Goal: Task Accomplishment & Management: Complete application form

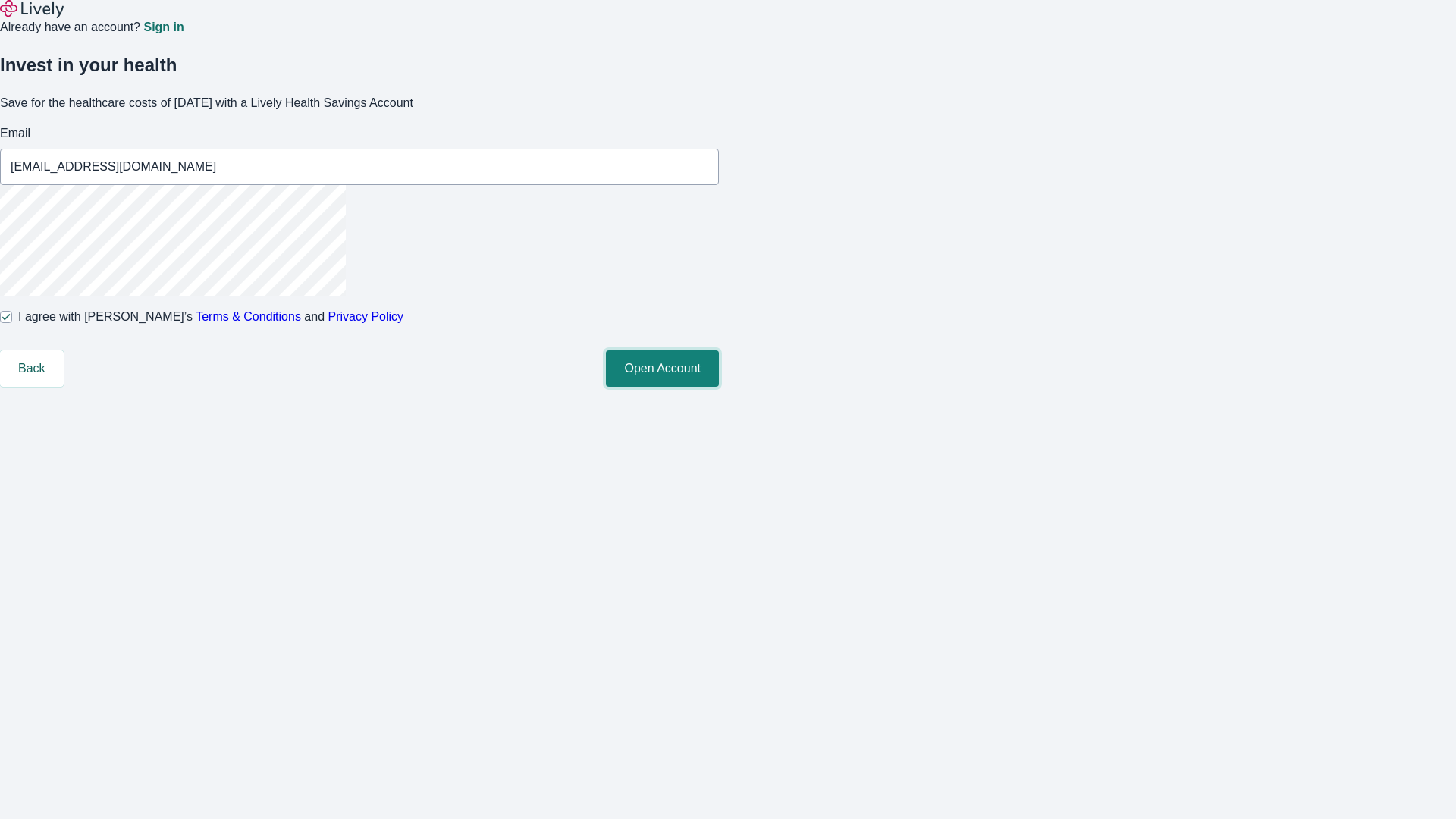
click at [719, 387] on button "Open Account" at bounding box center [662, 368] width 113 height 36
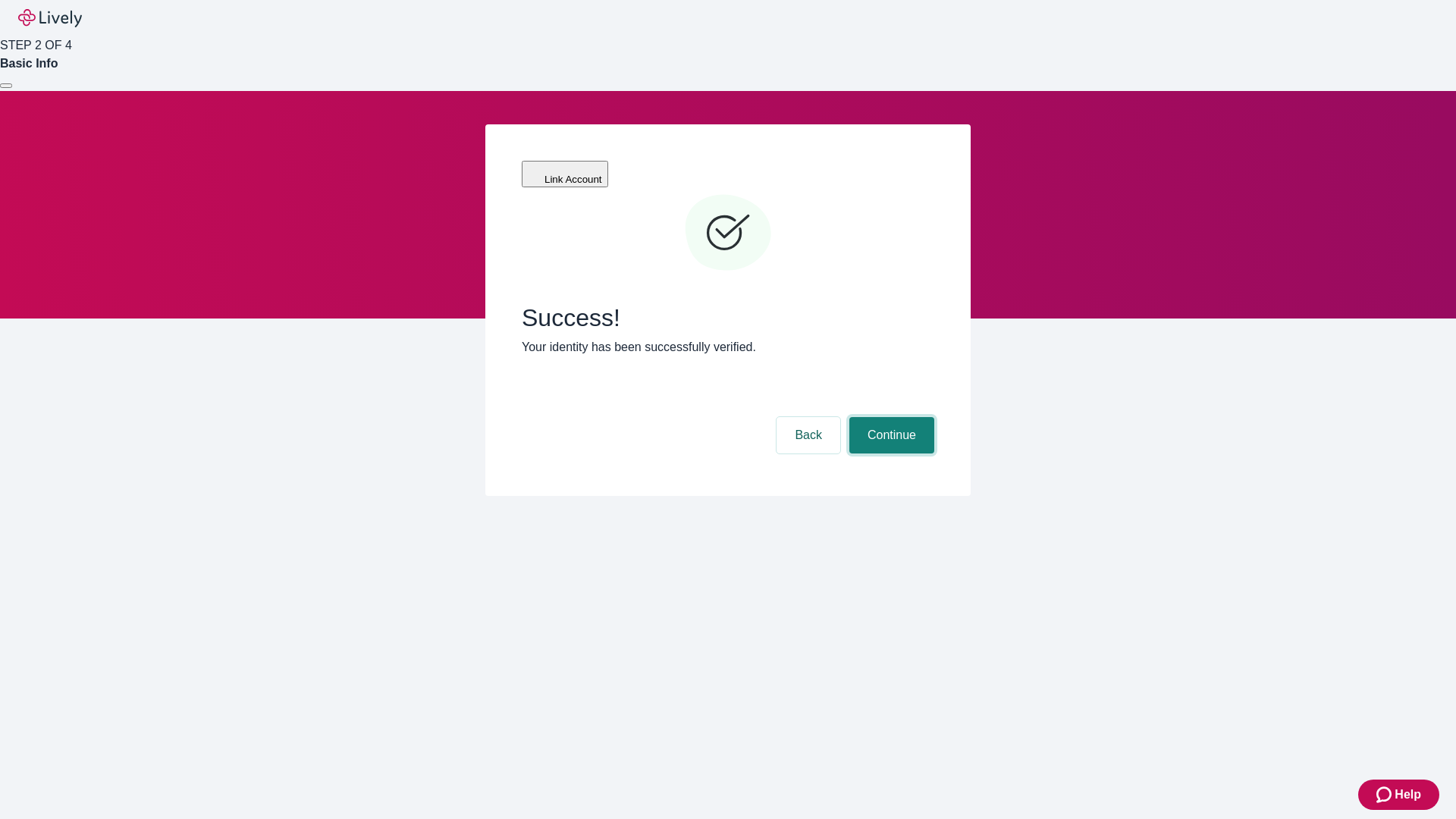
click at [889, 417] on button "Continue" at bounding box center [892, 436] width 85 height 36
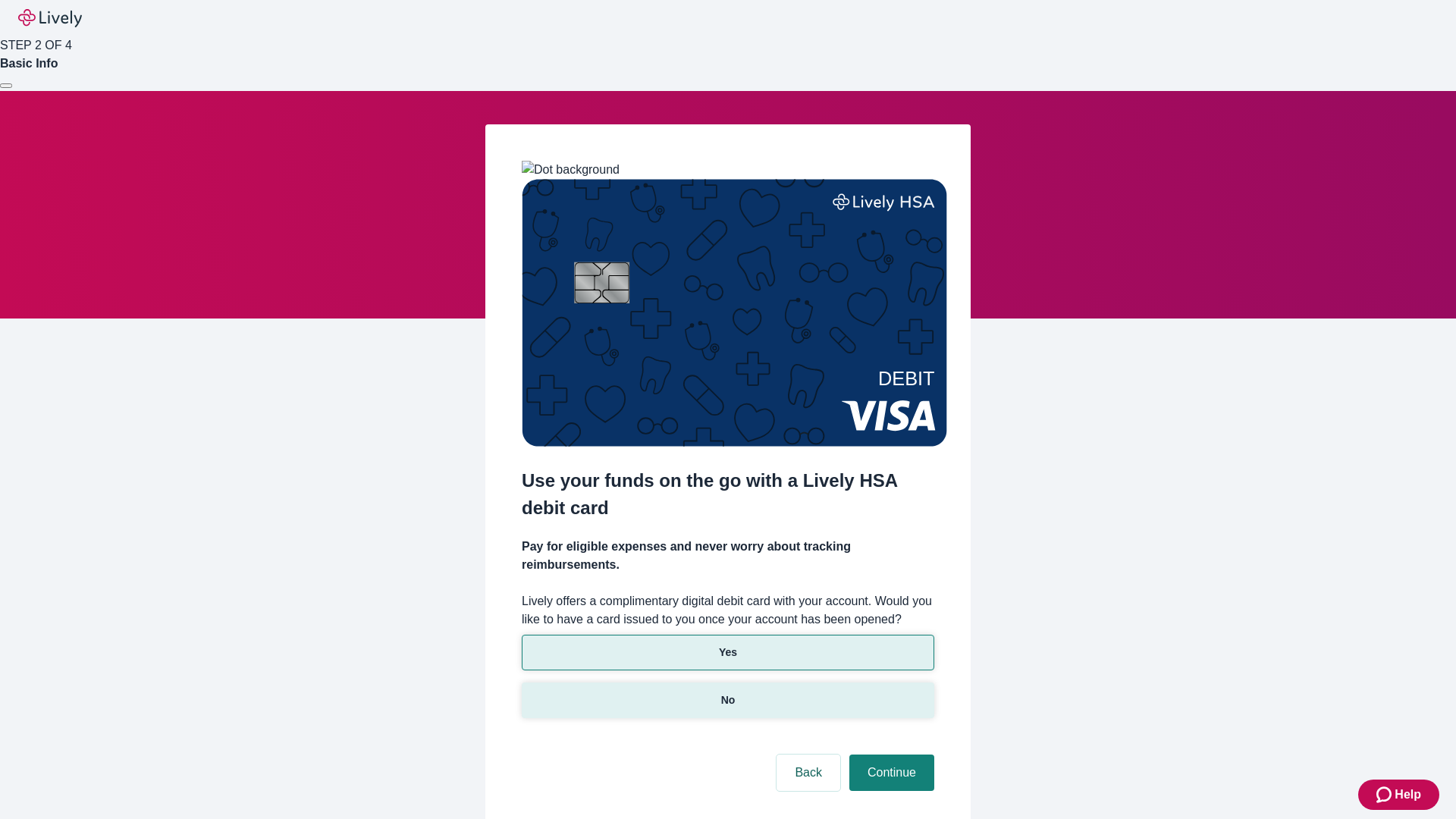
click at [728, 692] on p "No" at bounding box center [728, 700] width 14 height 16
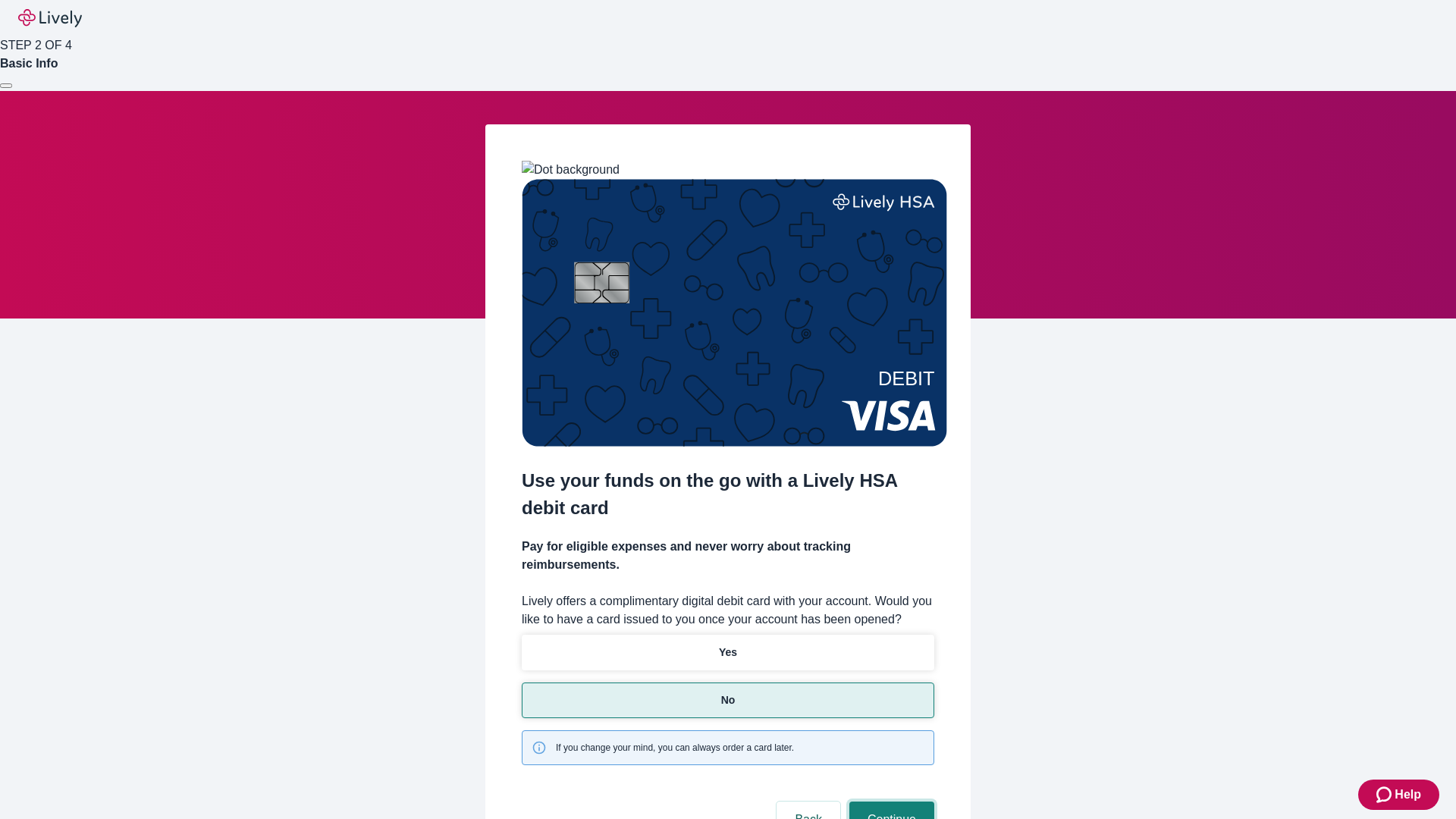
click at [889, 802] on button "Continue" at bounding box center [892, 820] width 85 height 36
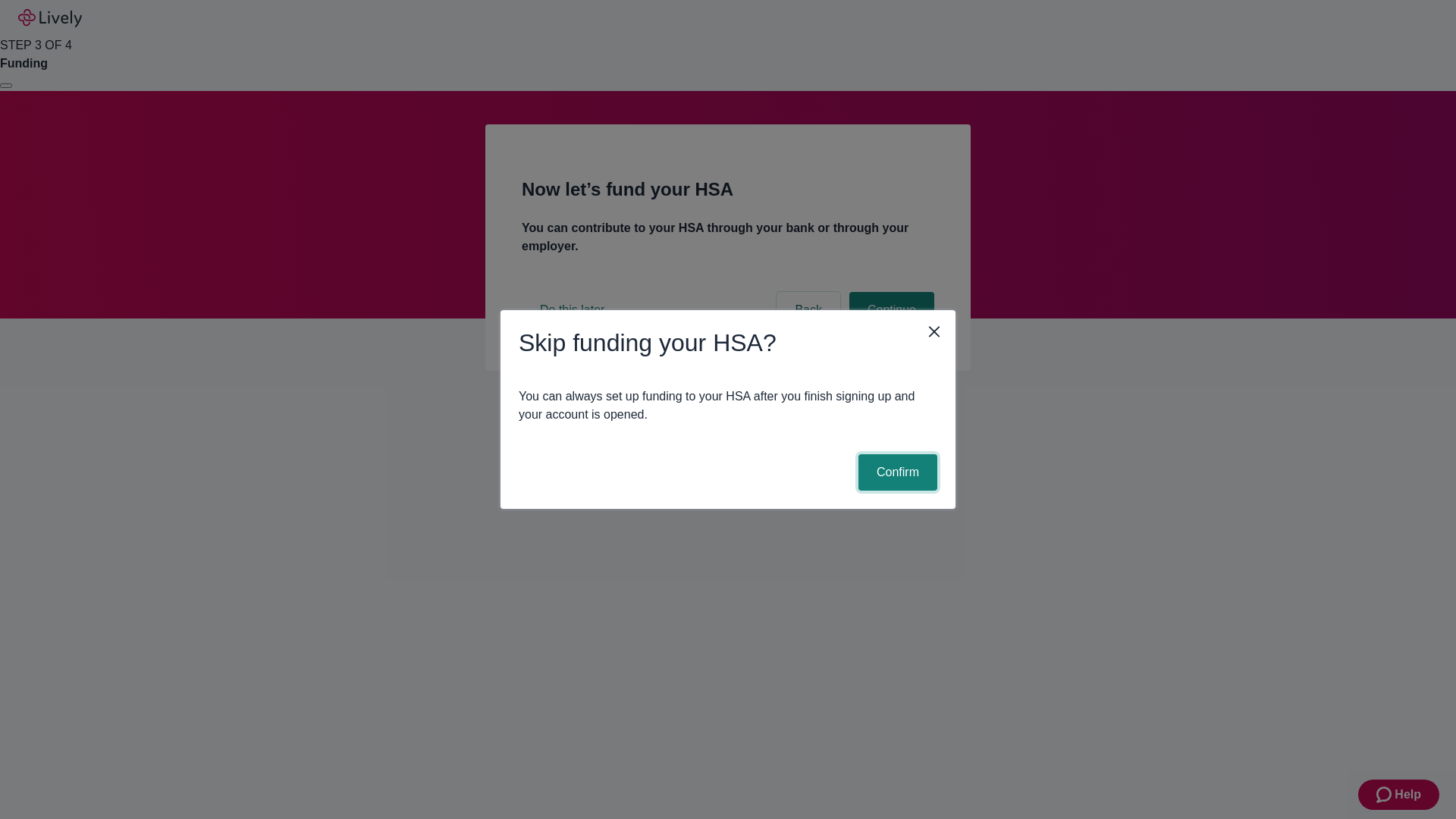
click at [896, 473] on button "Confirm" at bounding box center [898, 473] width 79 height 36
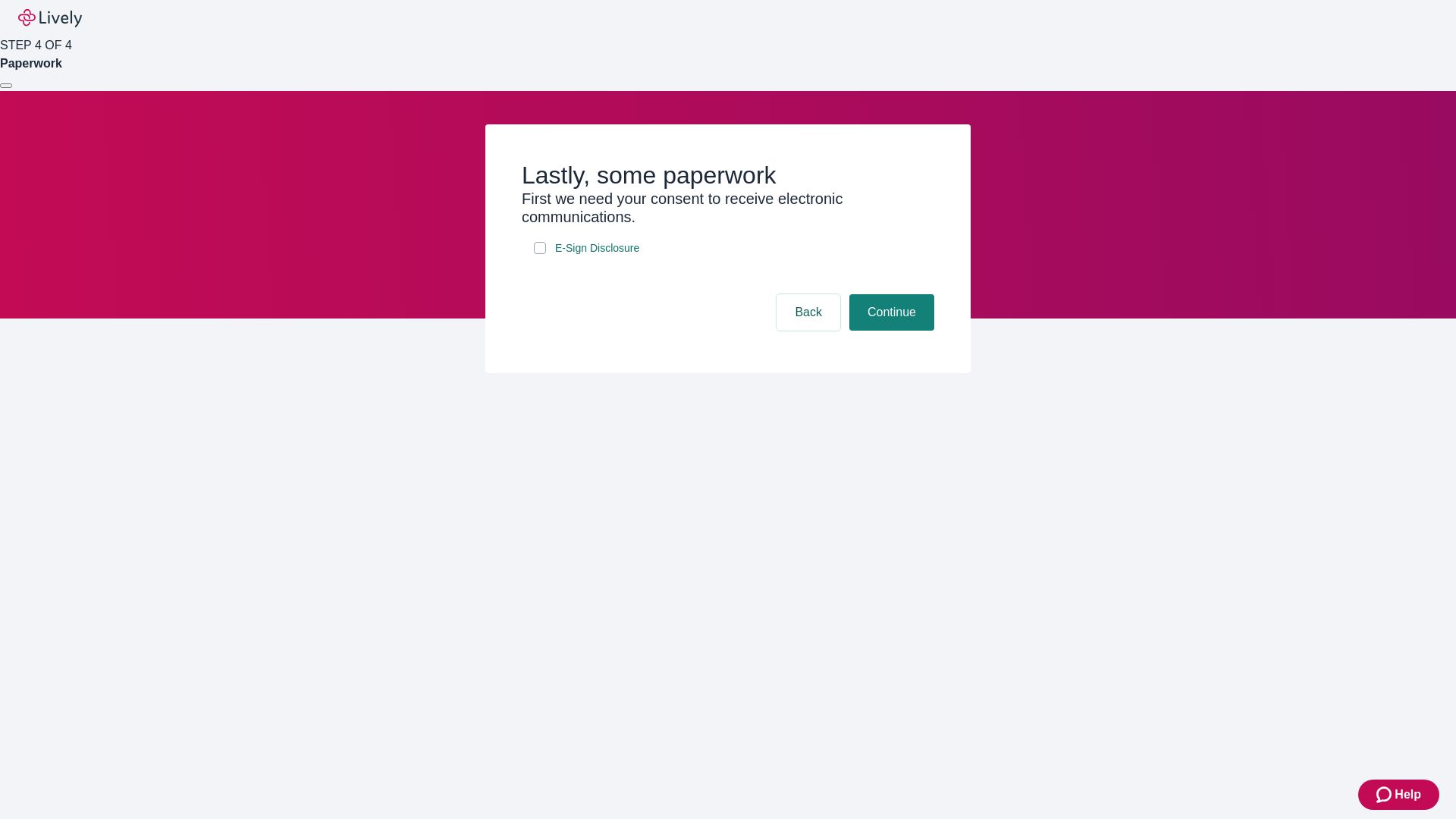
click at [540, 254] on input "E-Sign Disclosure" at bounding box center [540, 248] width 12 height 12
checkbox input "true"
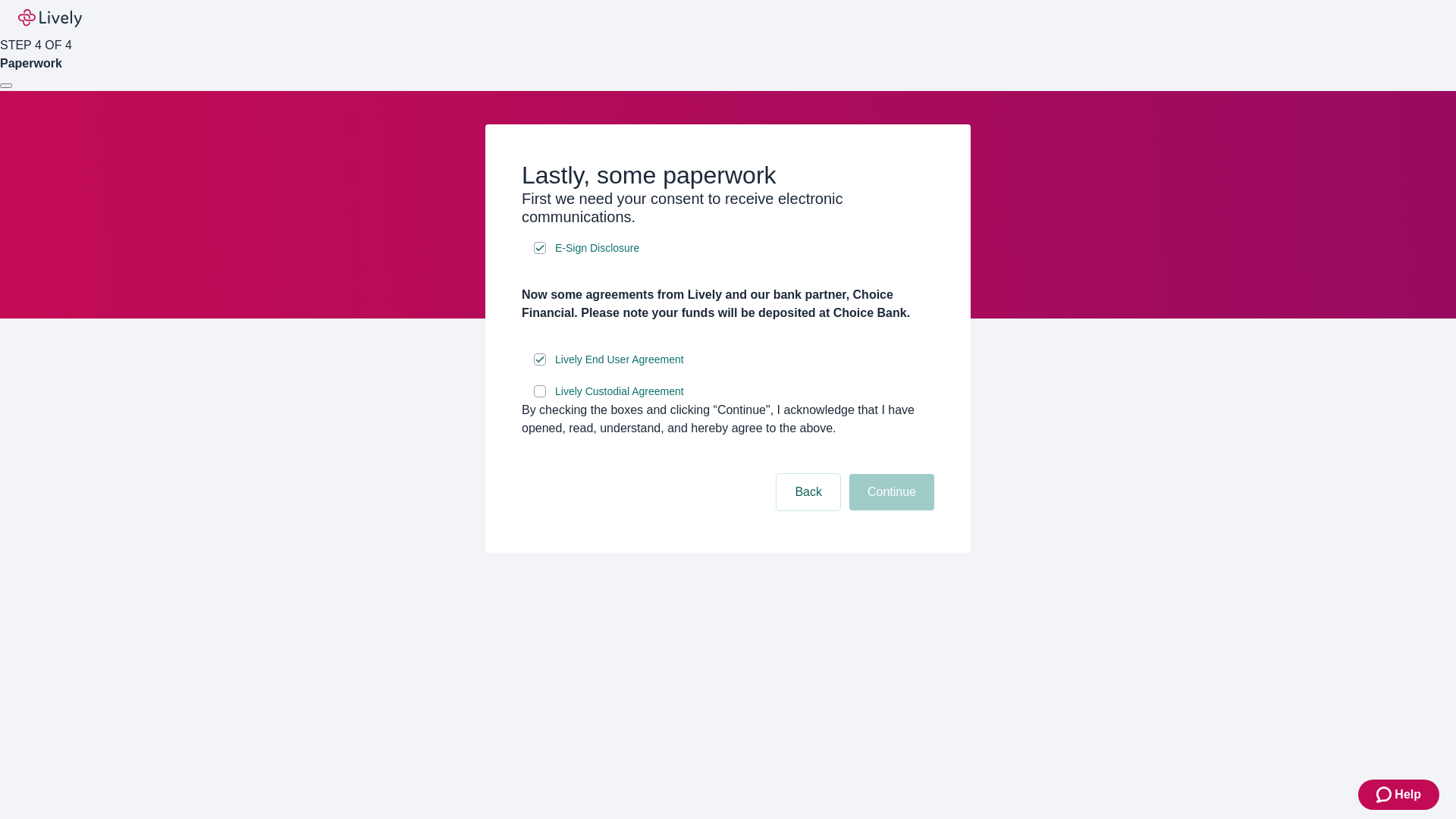
click at [540, 398] on input "Lively Custodial Agreement" at bounding box center [540, 391] width 12 height 12
checkbox input "true"
click at [889, 510] on button "Continue" at bounding box center [892, 492] width 85 height 36
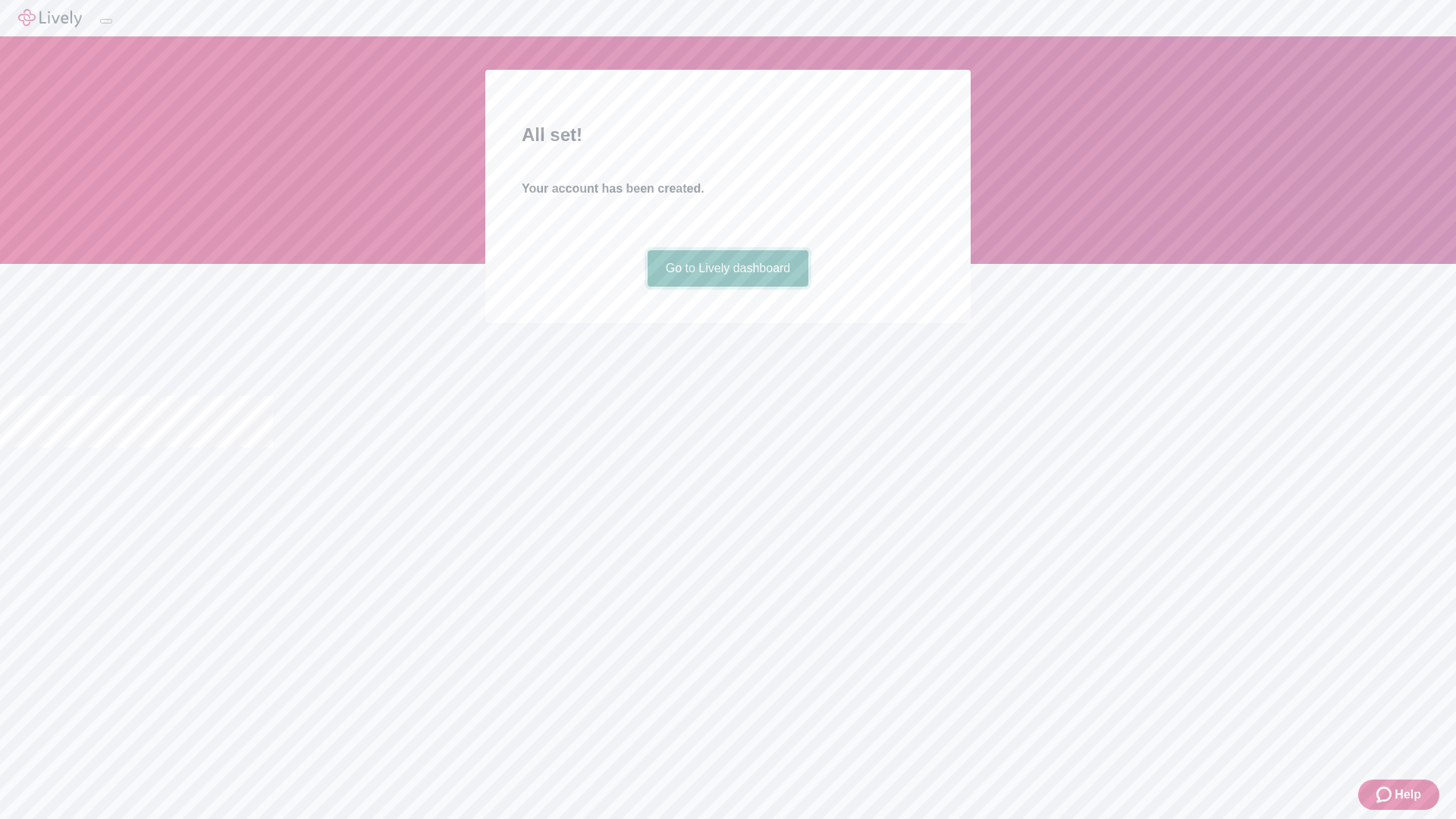
click at [728, 286] on link "Go to Lively dashboard" at bounding box center [728, 268] width 162 height 36
